Goal: Task Accomplishment & Management: Manage account settings

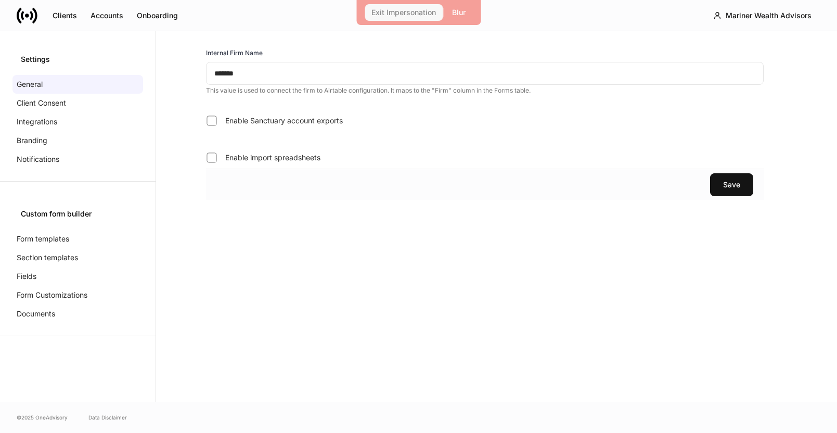
click at [415, 12] on div "Exit Impersonation" at bounding box center [403, 12] width 65 height 7
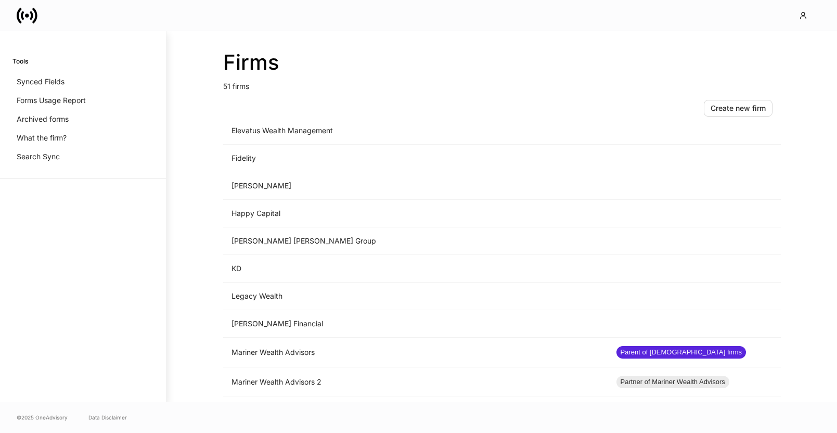
scroll to position [710, 0]
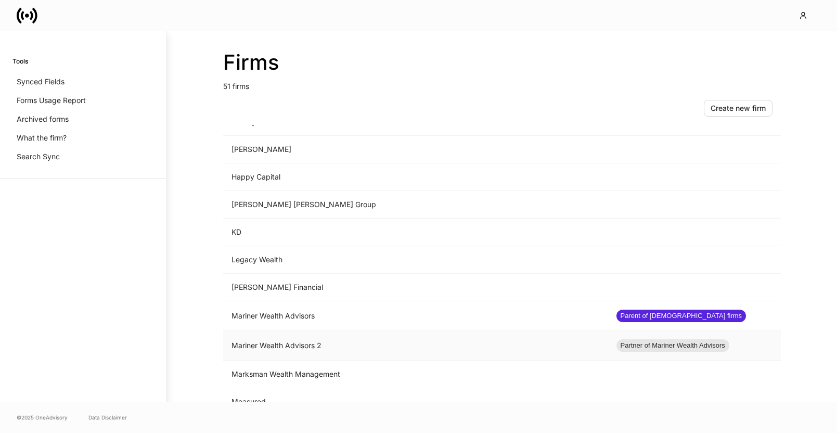
click at [287, 341] on td "Mariner Wealth Advisors 2" at bounding box center [415, 346] width 385 height 30
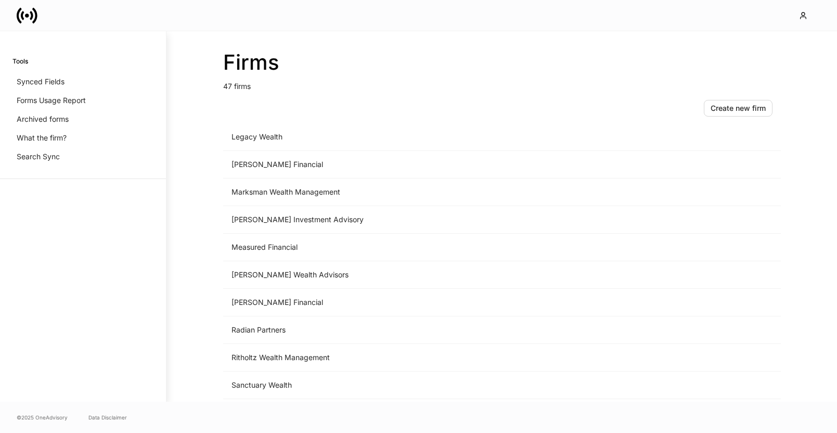
scroll to position [950, 0]
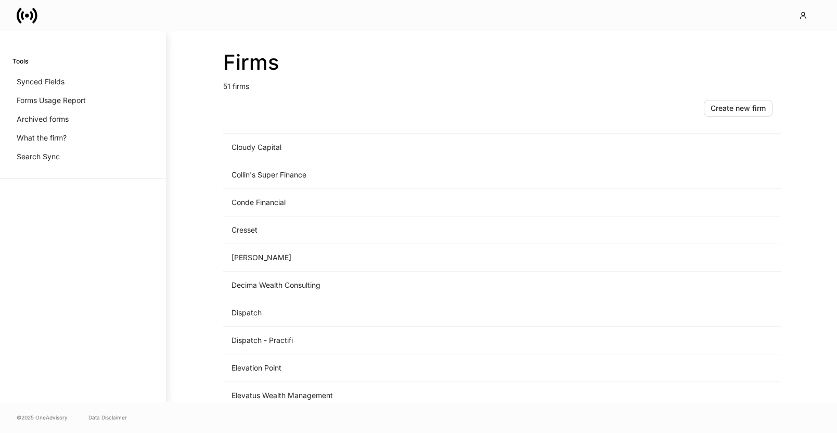
scroll to position [681, 0]
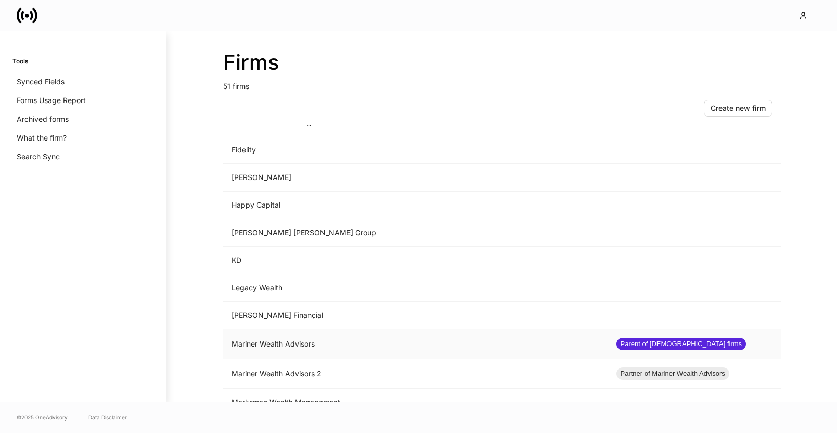
click at [304, 342] on td "Mariner Wealth Advisors" at bounding box center [415, 344] width 385 height 30
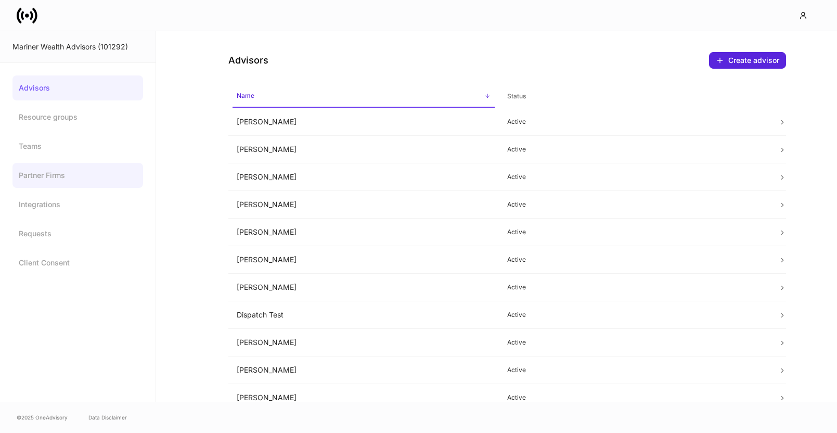
click at [74, 180] on link "Partner Firms" at bounding box center [77, 175] width 131 height 25
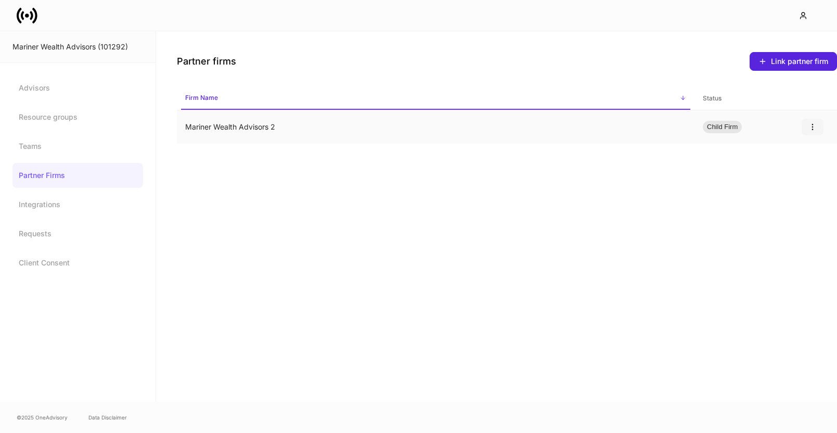
click at [820, 130] on button "button" at bounding box center [813, 127] width 22 height 17
click at [806, 153] on p "Unlink" at bounding box center [804, 152] width 21 height 10
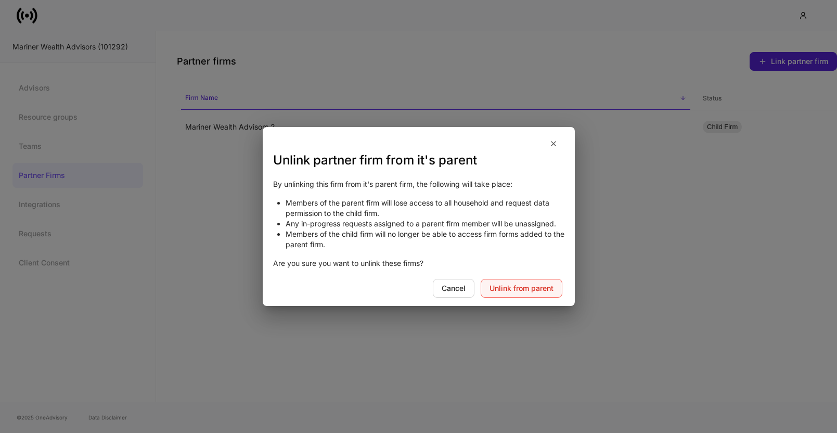
click at [503, 281] on button "Unlink from parent" at bounding box center [522, 288] width 82 height 19
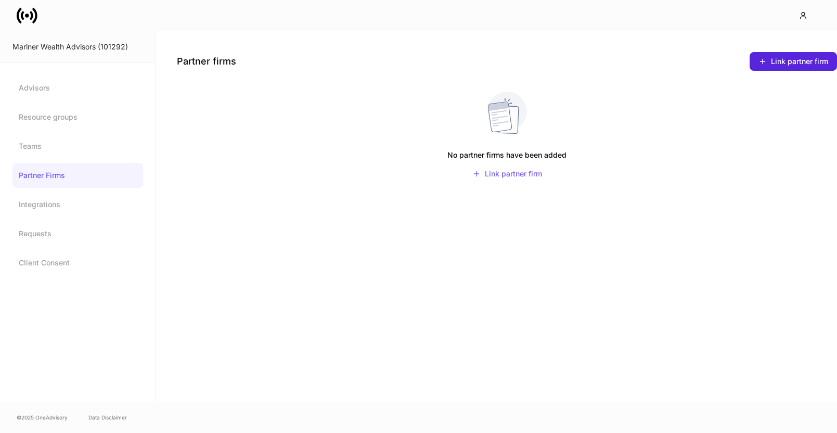
click at [27, 16] on icon at bounding box center [27, 16] width 4 height 4
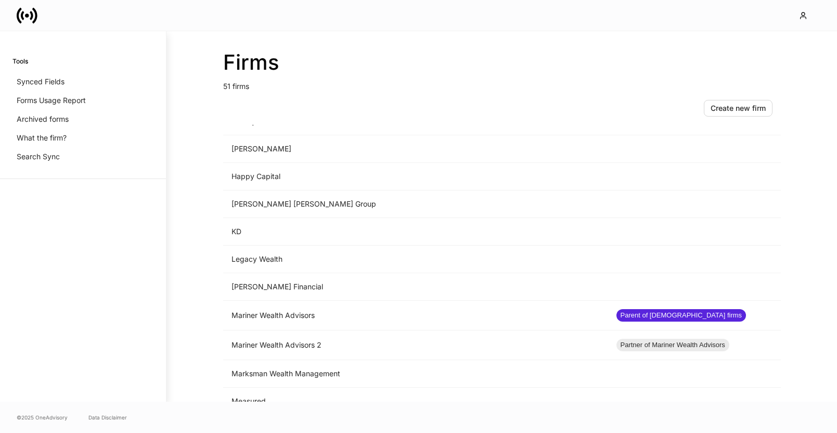
scroll to position [758, 0]
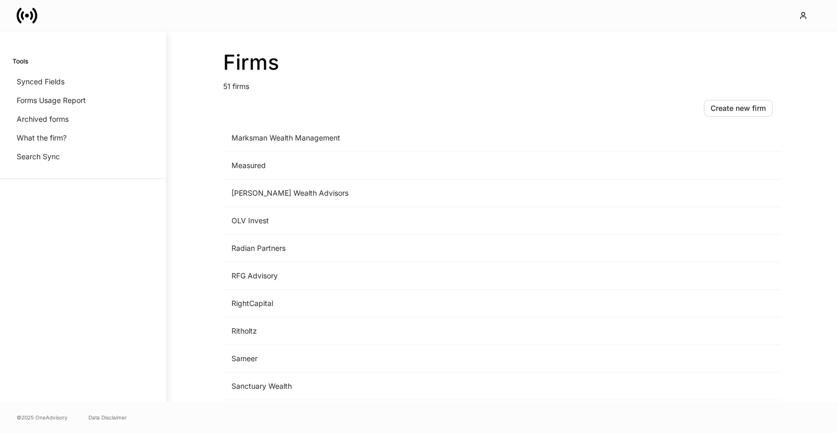
scroll to position [833, 0]
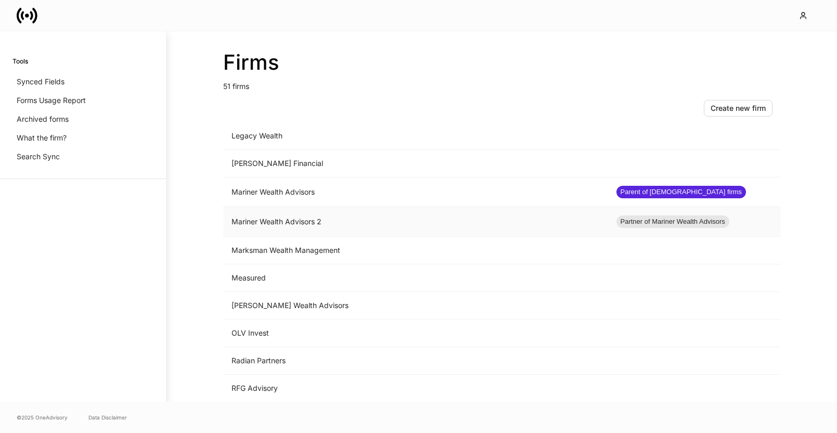
click at [309, 221] on td "Mariner Wealth Advisors 2" at bounding box center [415, 222] width 385 height 30
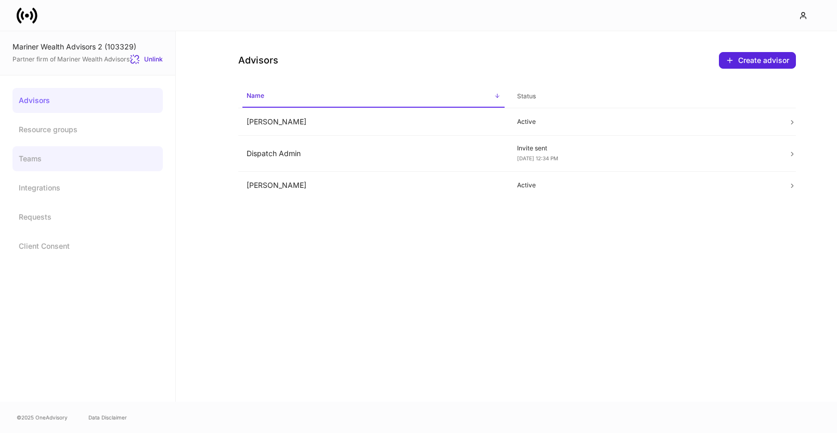
click at [61, 158] on link "Teams" at bounding box center [87, 158] width 150 height 25
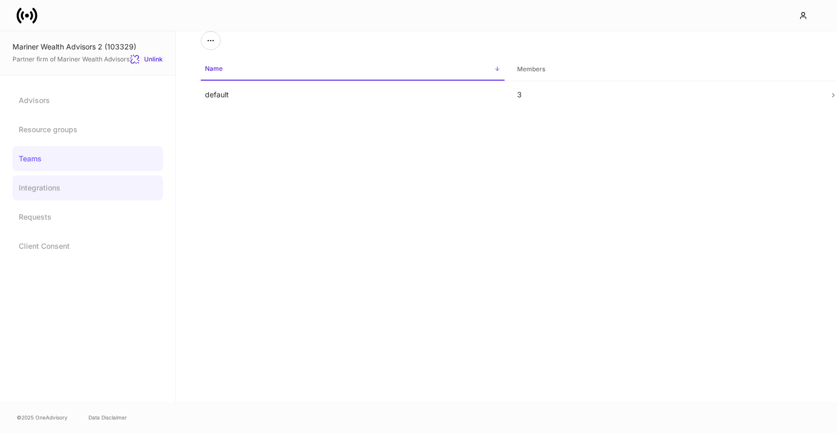
click at [57, 191] on link "Integrations" at bounding box center [87, 187] width 150 height 25
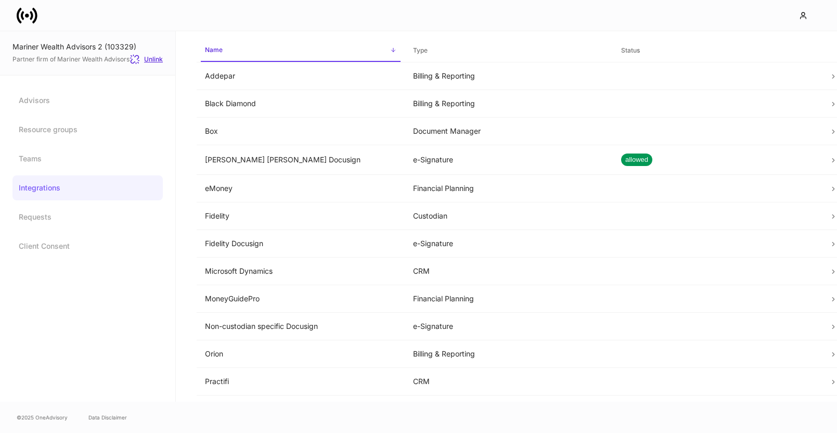
click at [151, 59] on div "Unlink" at bounding box center [146, 59] width 33 height 10
click at [29, 9] on icon at bounding box center [27, 15] width 21 height 21
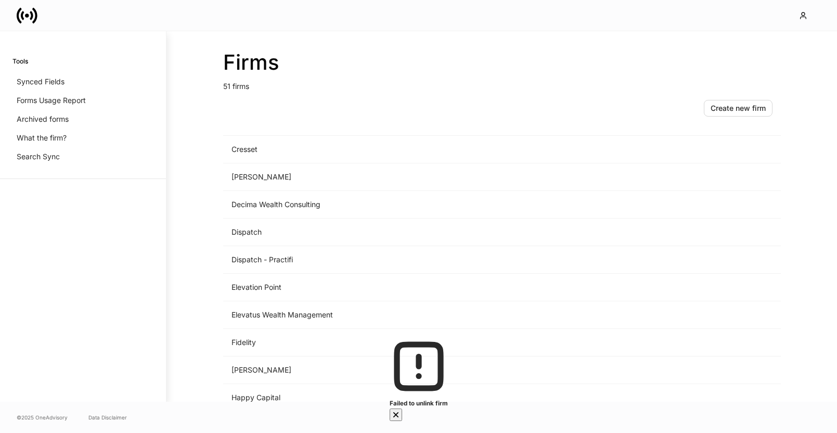
scroll to position [669, 0]
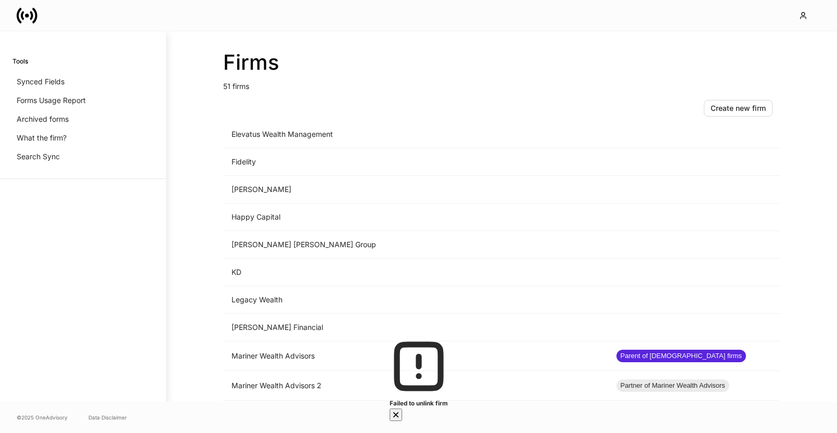
click at [401, 409] on icon "button" at bounding box center [396, 414] width 10 height 10
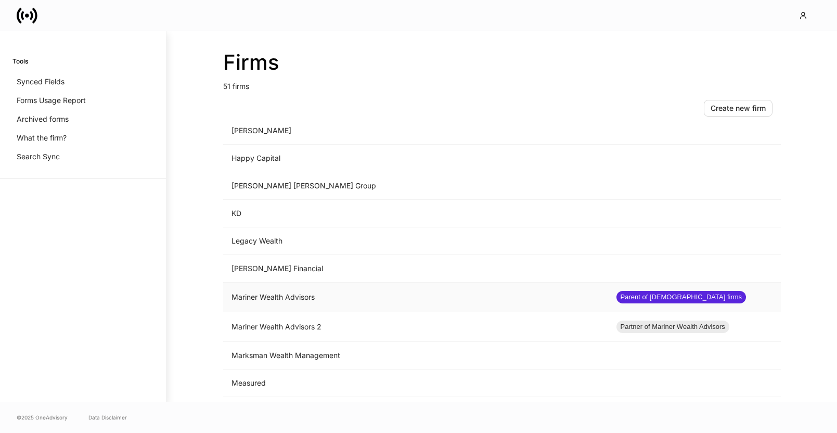
scroll to position [830, 0]
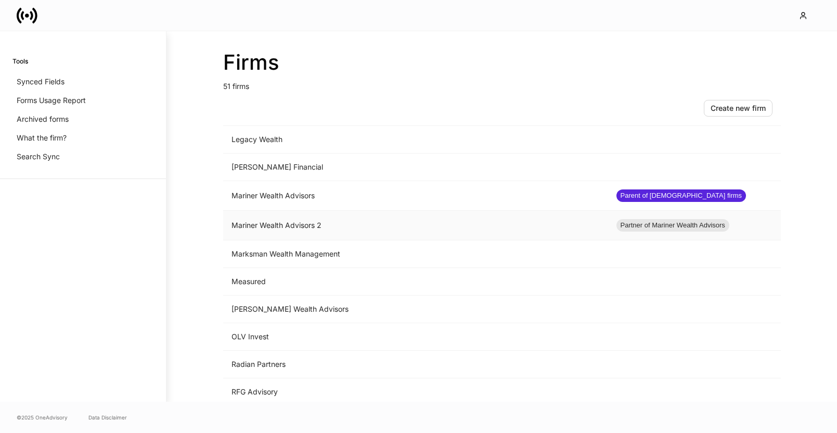
click at [371, 222] on td "Mariner Wealth Advisors 2" at bounding box center [415, 226] width 385 height 30
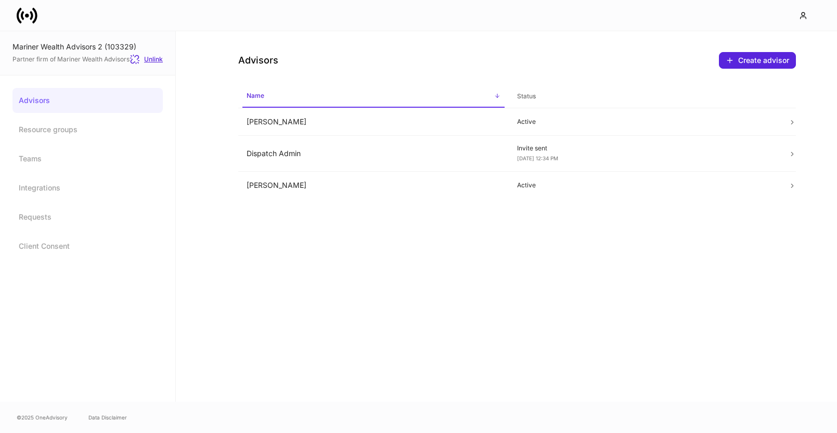
click at [152, 59] on div "Unlink" at bounding box center [146, 59] width 33 height 10
click at [9, 432] on icon "button" at bounding box center [6, 438] width 5 height 5
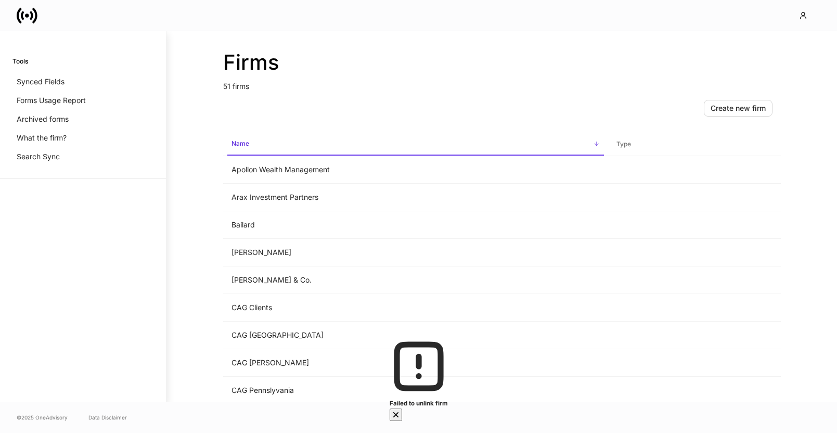
click at [397, 412] on icon "button" at bounding box center [395, 414] width 4 height 4
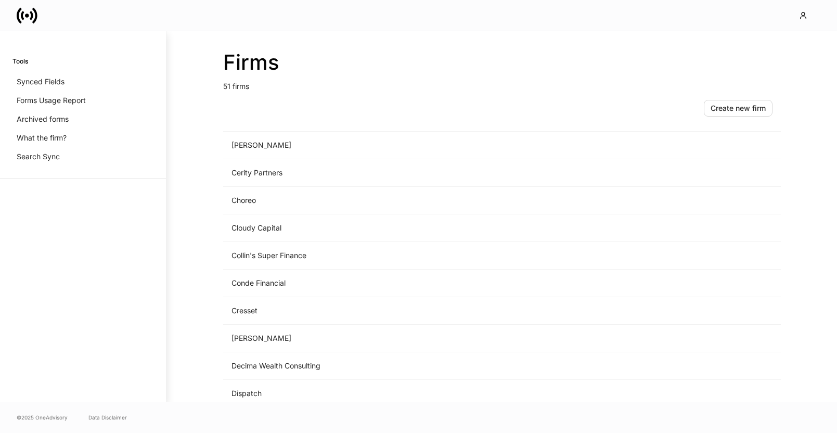
scroll to position [779, 0]
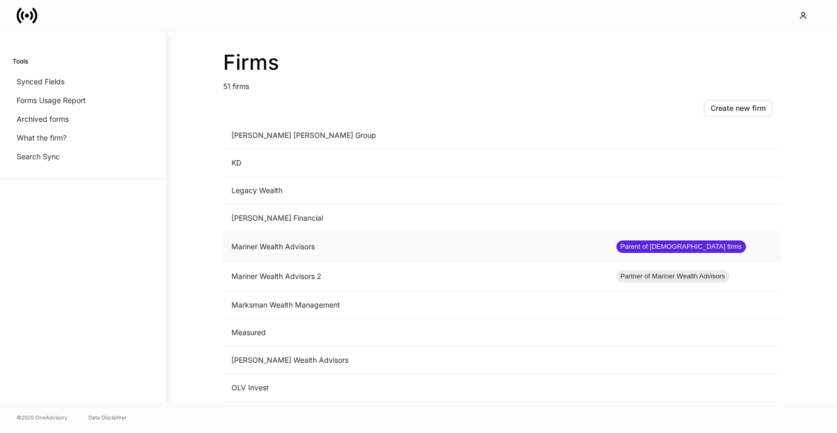
click at [384, 252] on td "Mariner Wealth Advisors" at bounding box center [415, 247] width 385 height 30
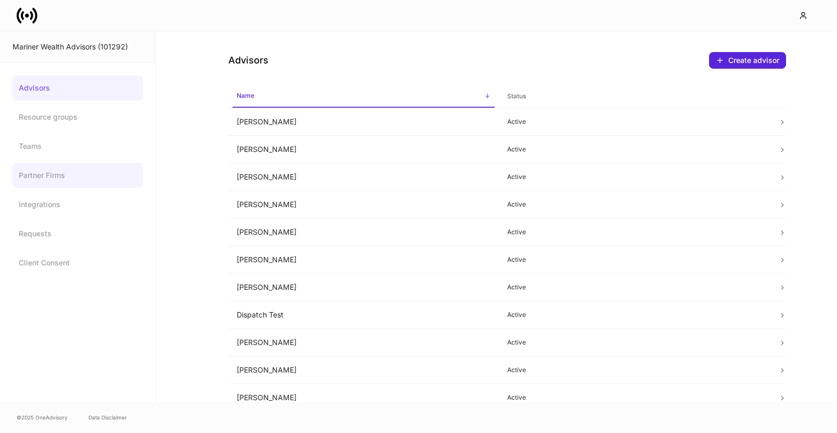
click at [56, 173] on link "Partner Firms" at bounding box center [77, 175] width 131 height 25
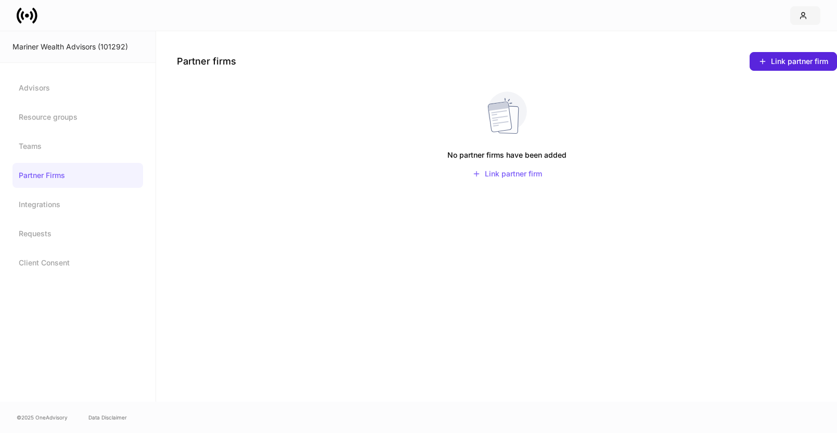
click at [802, 18] on icon "button" at bounding box center [803, 15] width 8 height 8
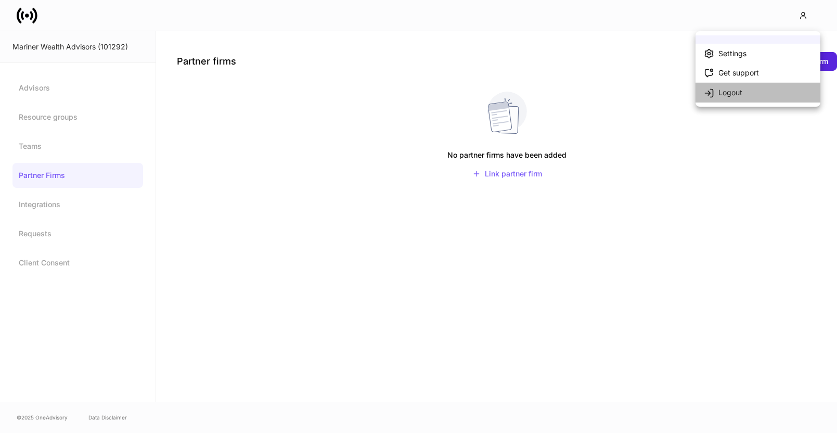
click at [731, 96] on div "Logout" at bounding box center [730, 92] width 24 height 10
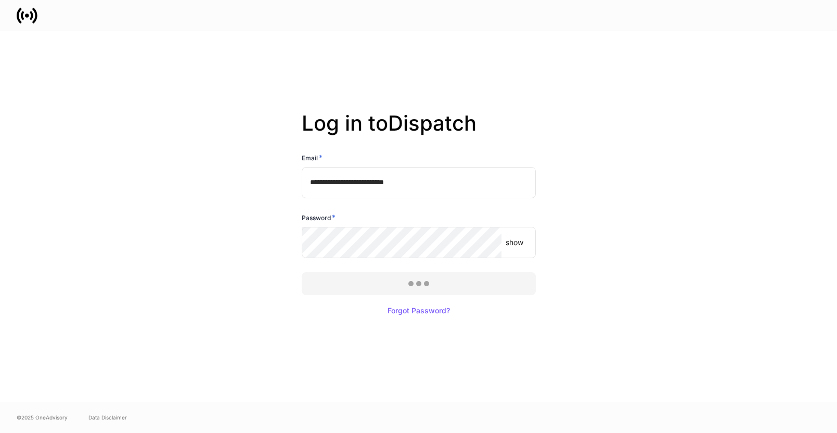
click at [383, 280] on div at bounding box center [418, 216] width 837 height 433
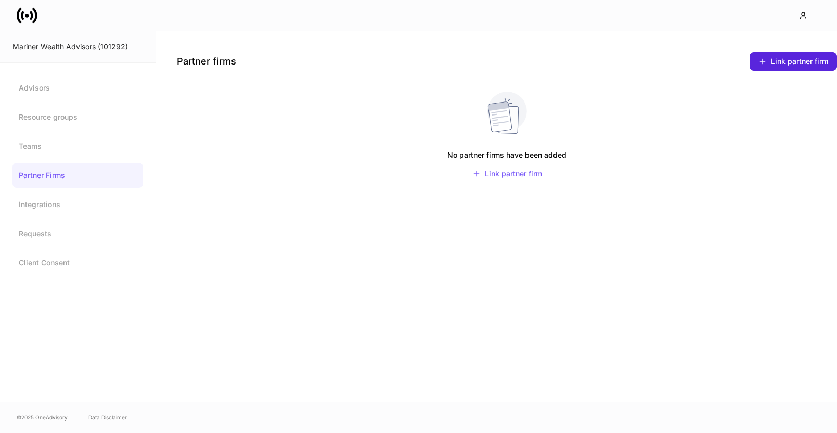
click at [32, 17] on icon at bounding box center [31, 15] width 3 height 9
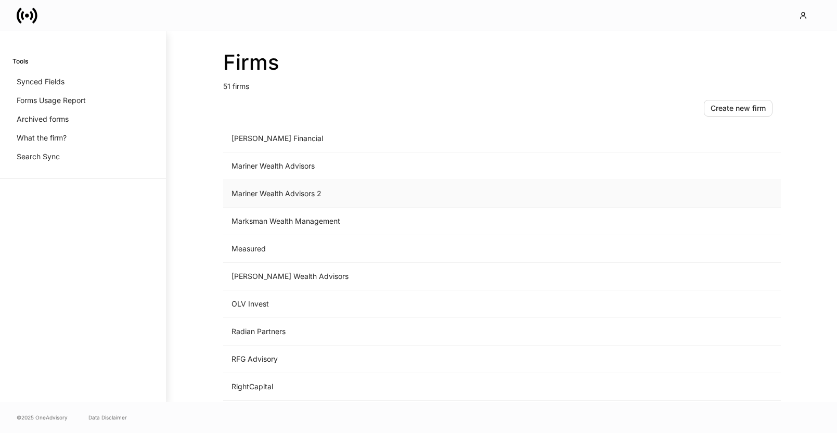
scroll to position [850, 0]
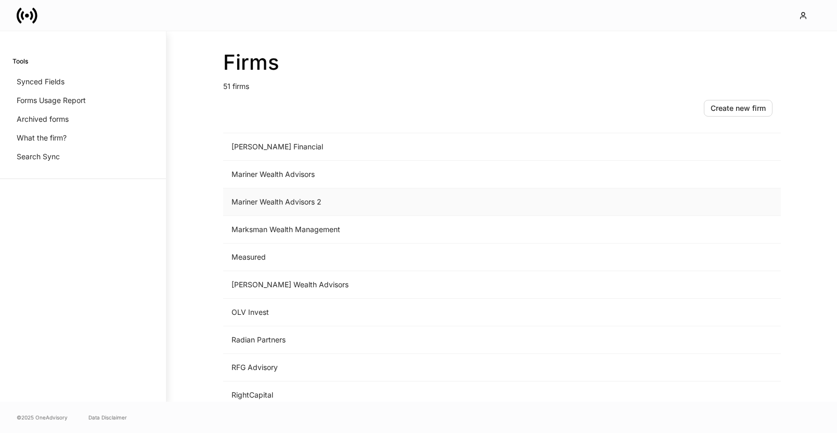
click at [329, 197] on td "Mariner Wealth Advisors 2" at bounding box center [415, 202] width 385 height 28
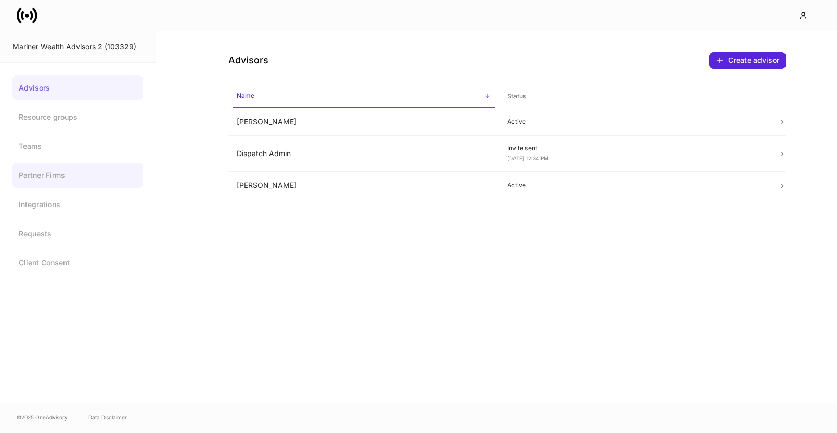
click at [76, 180] on link "Partner Firms" at bounding box center [77, 175] width 131 height 25
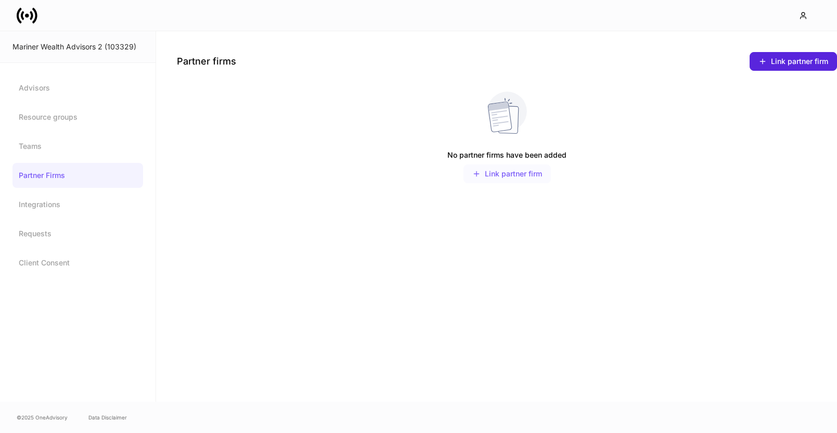
click at [515, 175] on div "Link partner firm" at bounding box center [507, 174] width 70 height 8
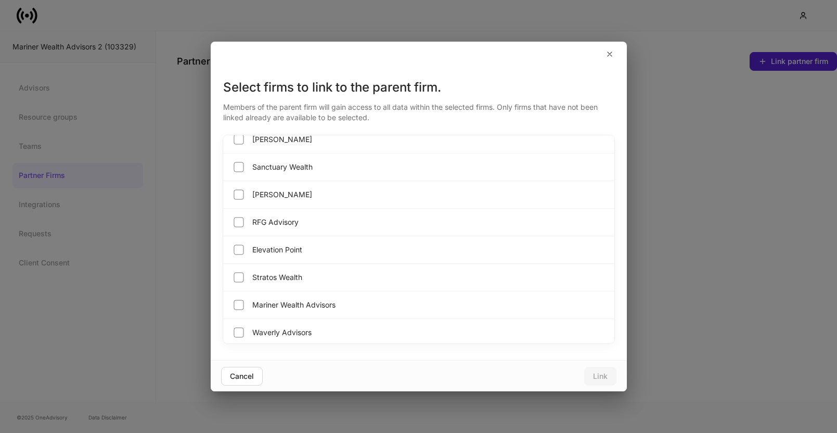
scroll to position [297, 0]
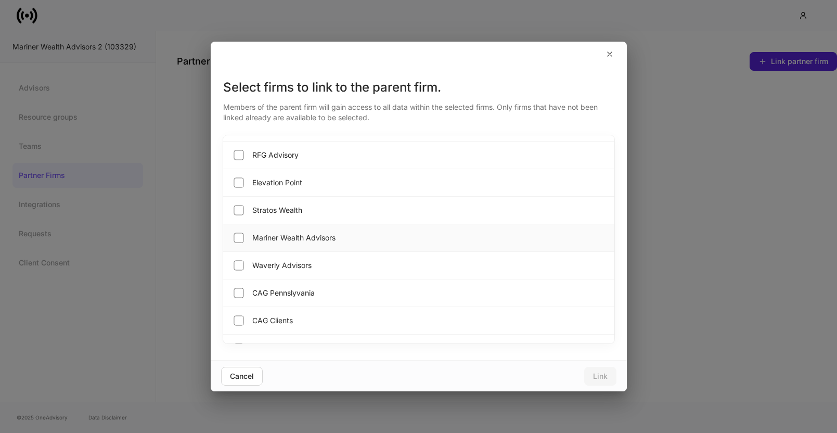
click at [308, 234] on span "Mariner Wealth Advisors" at bounding box center [293, 238] width 83 height 10
click at [603, 378] on div "Link" at bounding box center [600, 375] width 15 height 7
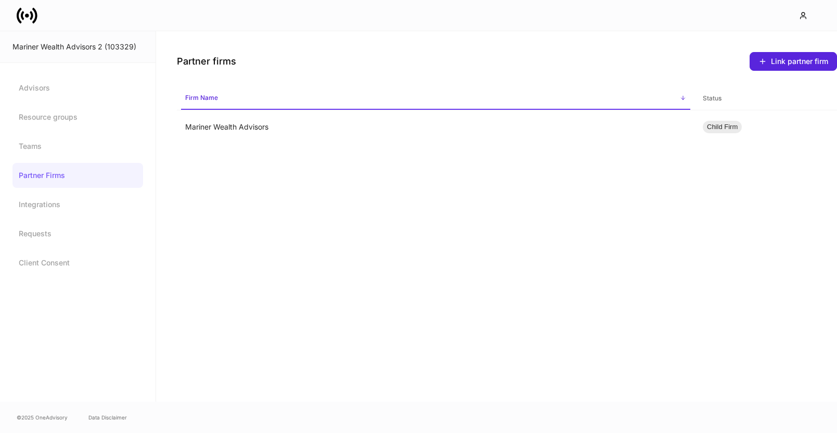
click at [29, 12] on icon at bounding box center [27, 15] width 21 height 21
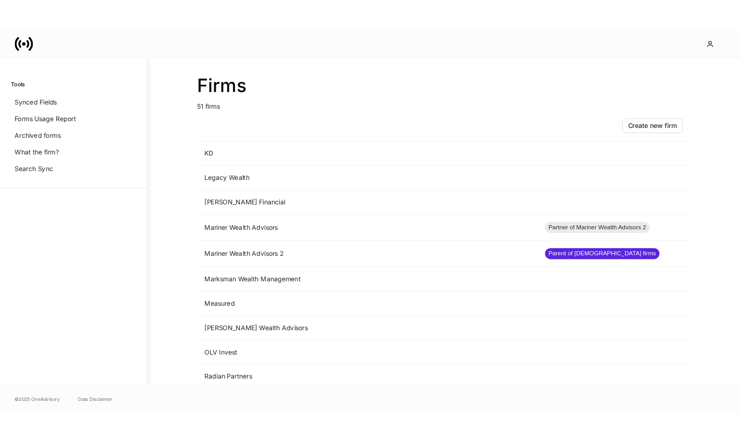
scroll to position [800, 0]
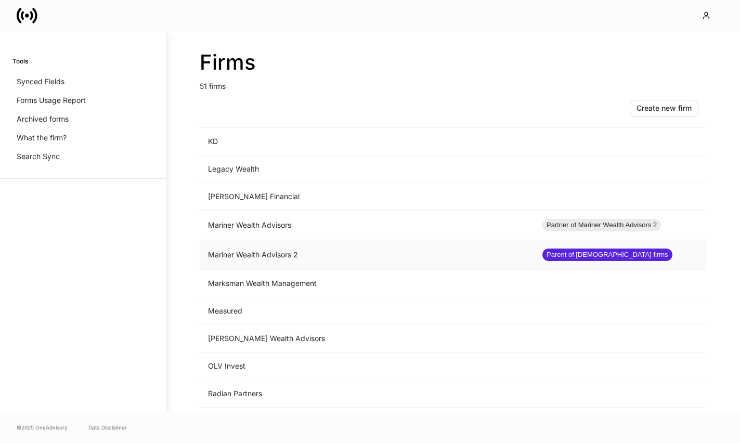
click at [290, 255] on td "Mariner Wealth Advisors 2" at bounding box center [367, 255] width 334 height 30
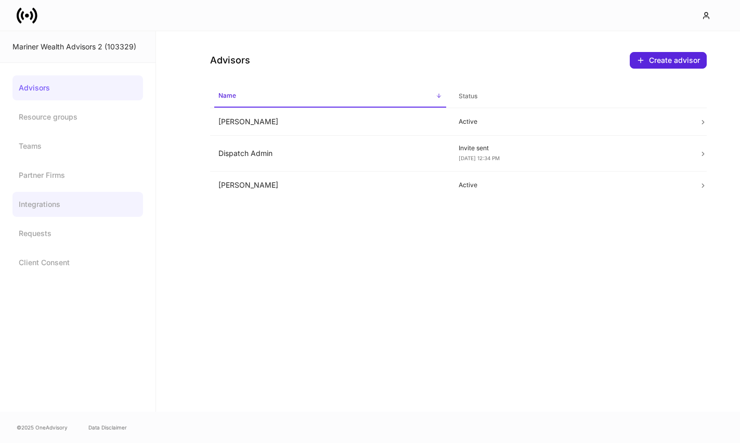
click at [65, 211] on link "Integrations" at bounding box center [77, 204] width 131 height 25
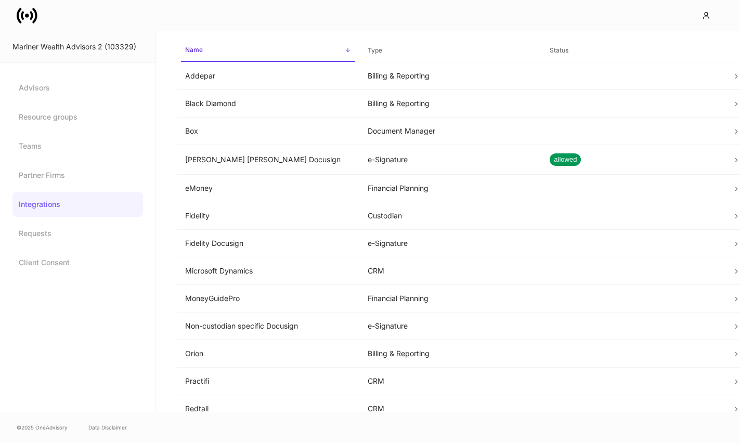
click at [33, 45] on div "Mariner Wealth Advisors 2 (103329)" at bounding box center [77, 47] width 131 height 10
click at [29, 15] on icon at bounding box center [27, 15] width 21 height 21
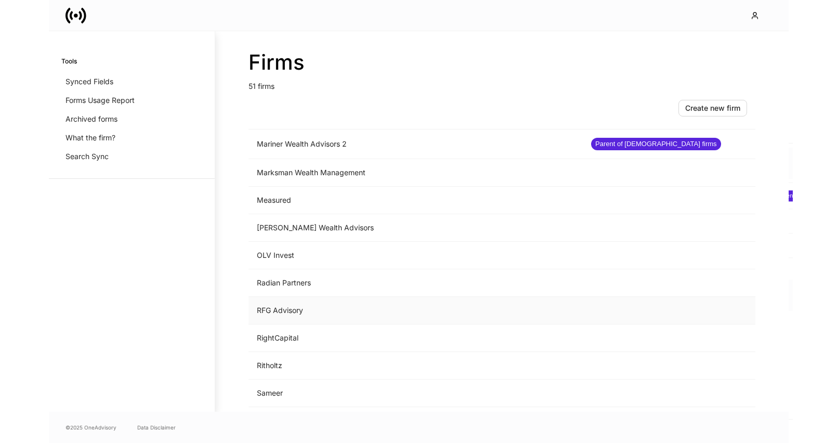
scroll to position [860, 0]
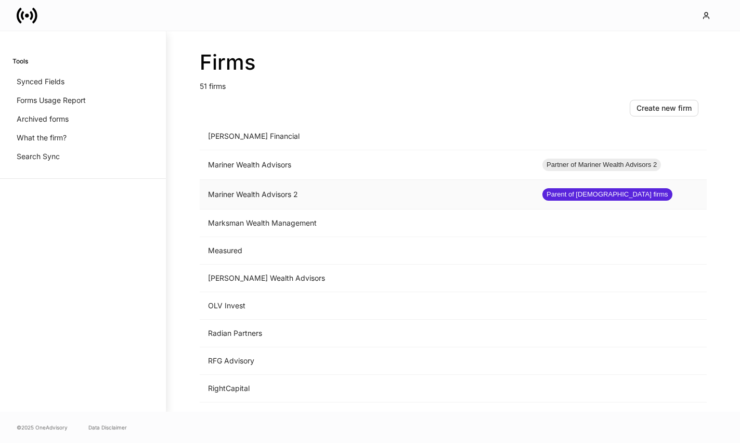
click at [252, 195] on td "Mariner Wealth Advisors 2" at bounding box center [367, 195] width 334 height 30
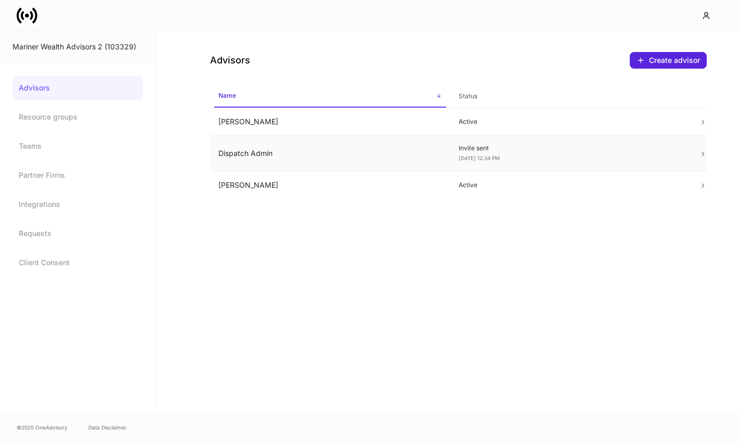
click at [257, 162] on td "Dispatch Admin" at bounding box center [330, 154] width 240 height 36
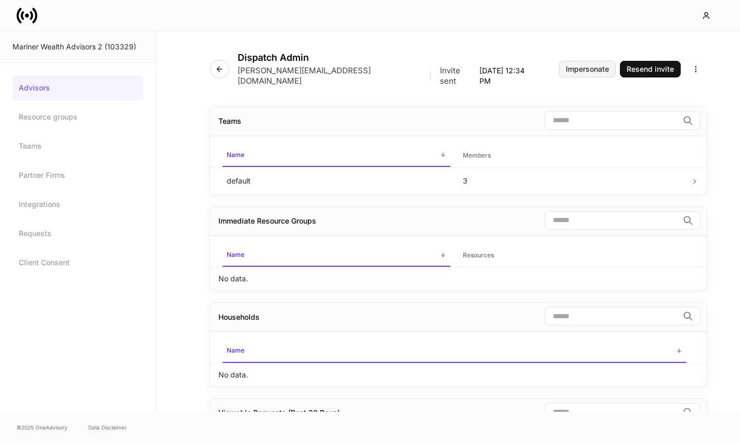
click at [582, 66] on div "Impersonate" at bounding box center [587, 69] width 43 height 7
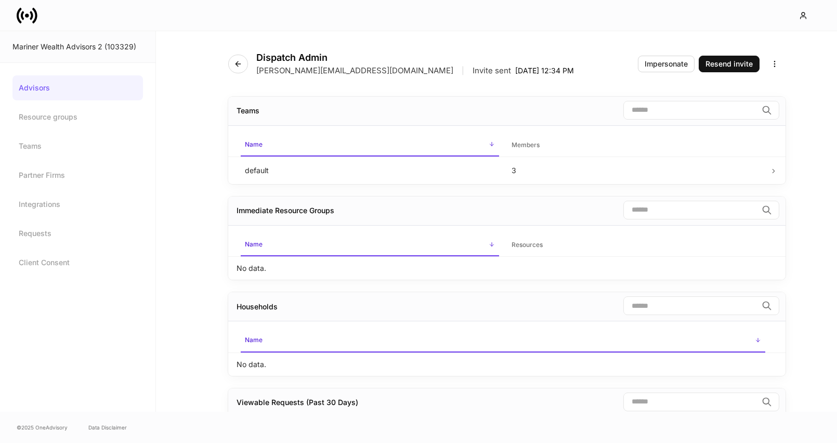
click at [75, 92] on link "Advisors" at bounding box center [77, 87] width 131 height 25
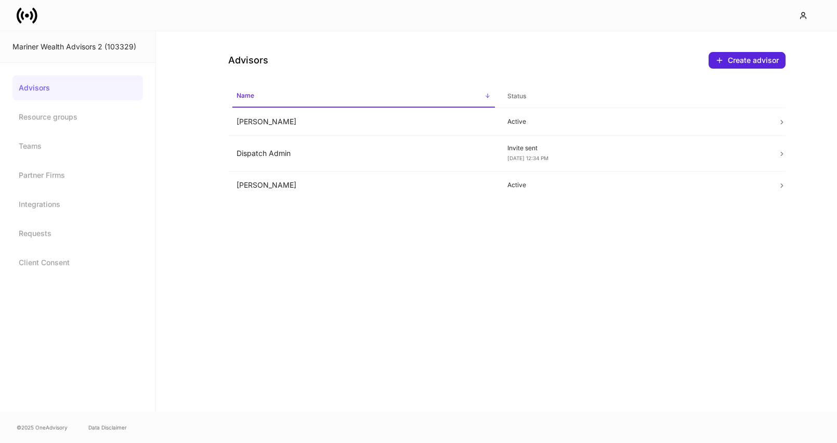
click at [25, 18] on icon at bounding box center [27, 15] width 21 height 21
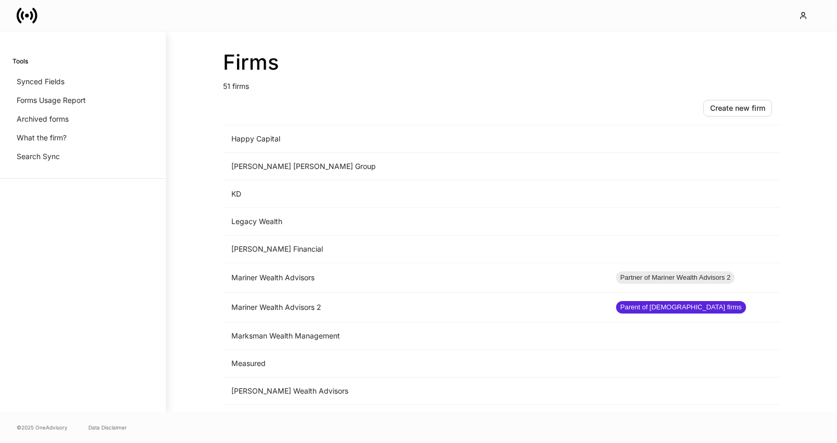
scroll to position [794, 0]
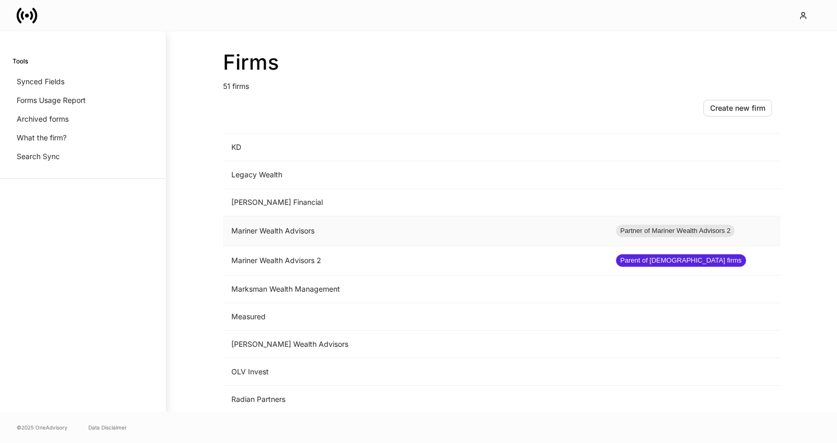
click at [272, 226] on td "Mariner Wealth Advisors" at bounding box center [415, 231] width 385 height 30
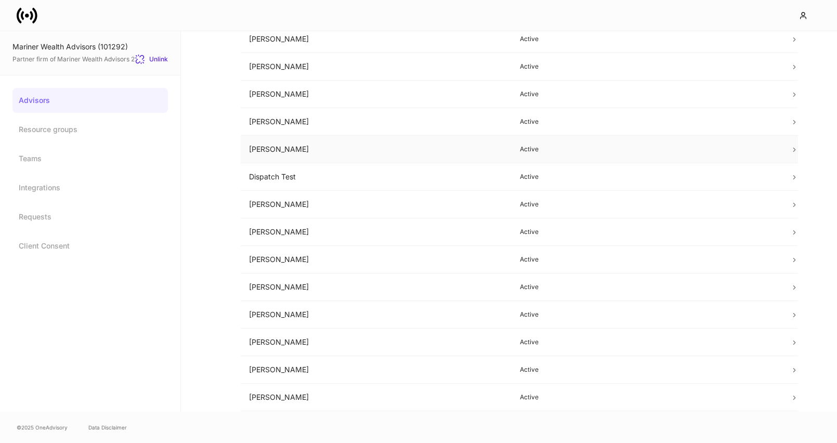
scroll to position [157, 0]
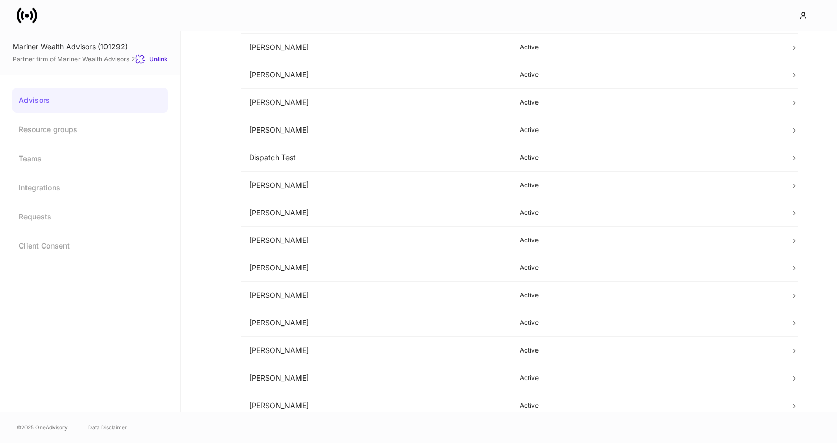
click at [26, 18] on icon at bounding box center [27, 15] width 21 height 21
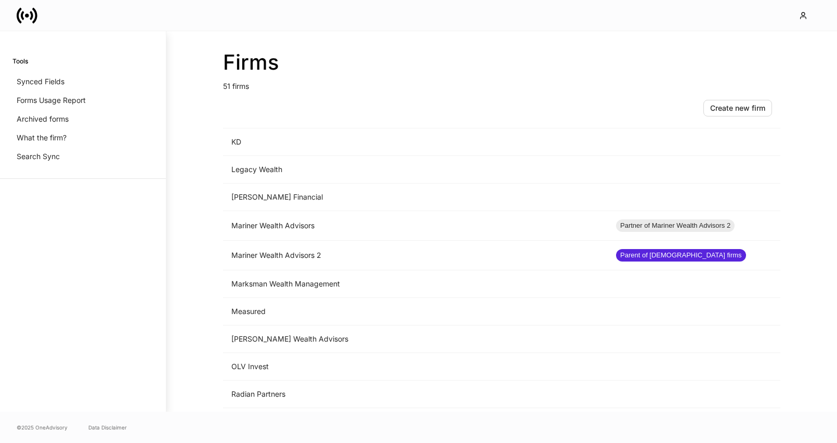
scroll to position [886, 0]
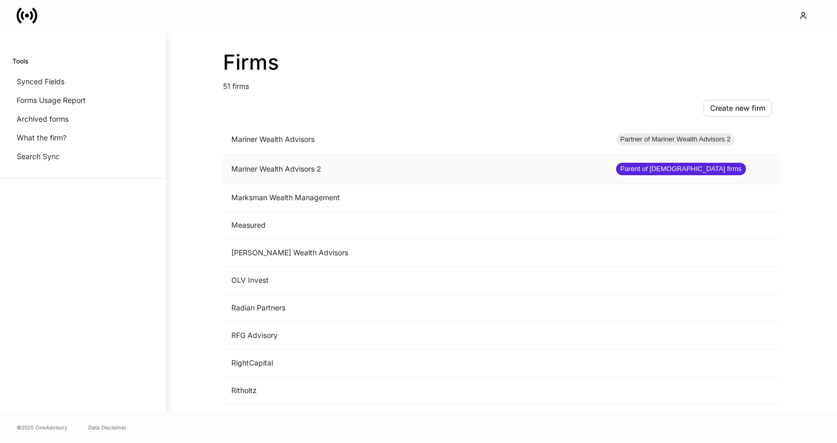
click at [295, 170] on td "Mariner Wealth Advisors 2" at bounding box center [415, 169] width 385 height 30
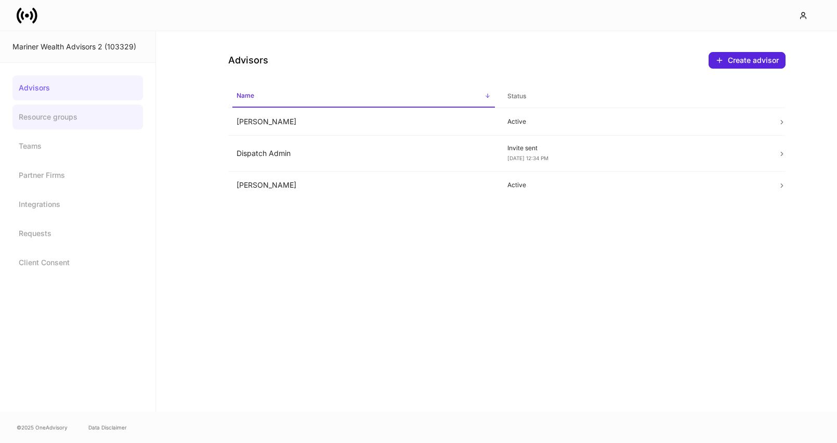
click at [67, 122] on link "Resource groups" at bounding box center [77, 117] width 131 height 25
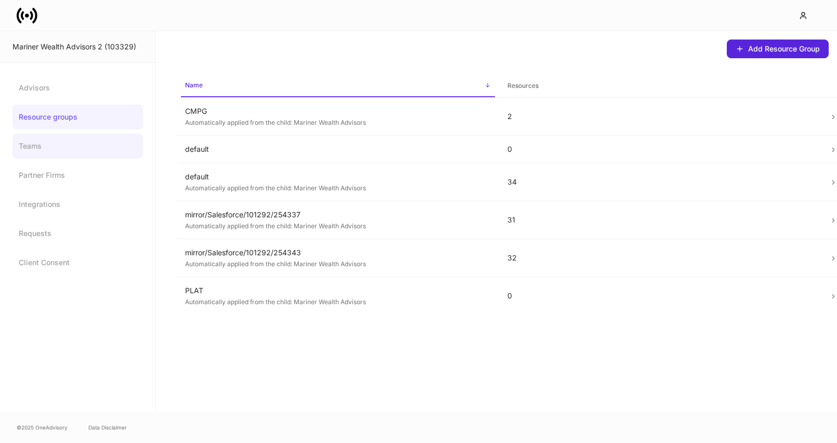
click at [78, 148] on link "Teams" at bounding box center [77, 146] width 131 height 25
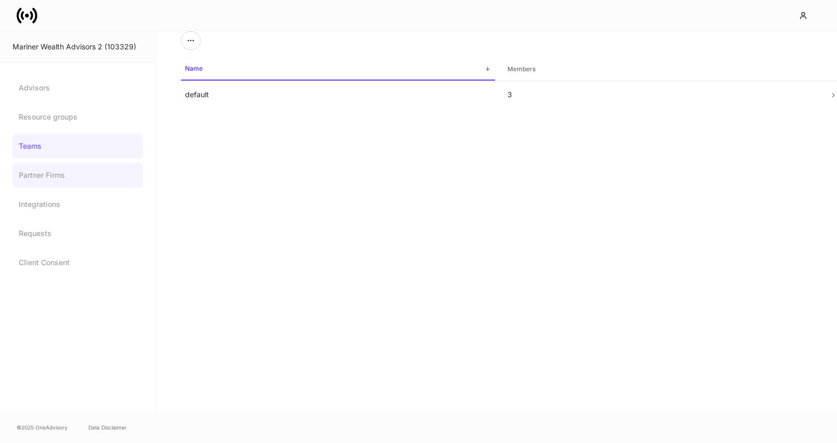
click at [62, 187] on link "Partner Firms" at bounding box center [77, 175] width 131 height 25
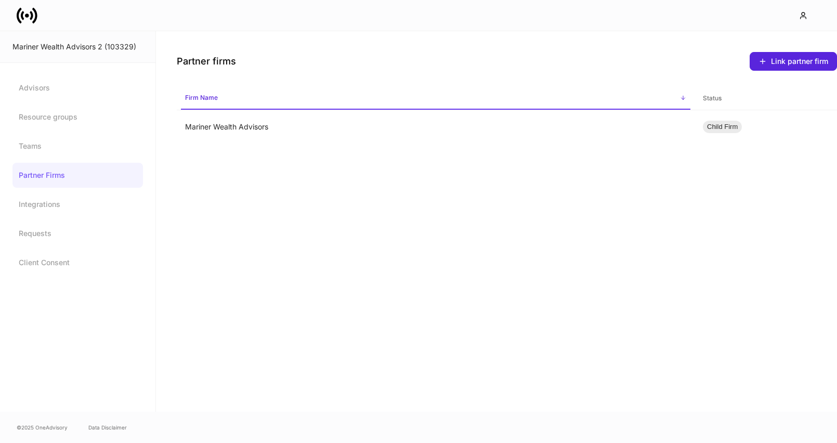
click at [24, 13] on icon at bounding box center [27, 15] width 21 height 21
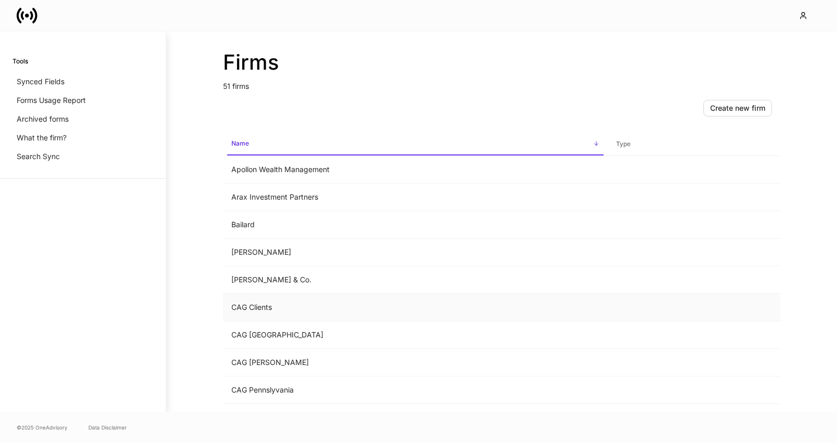
scroll to position [133, 0]
